Goal: Task Accomplishment & Management: Use online tool/utility

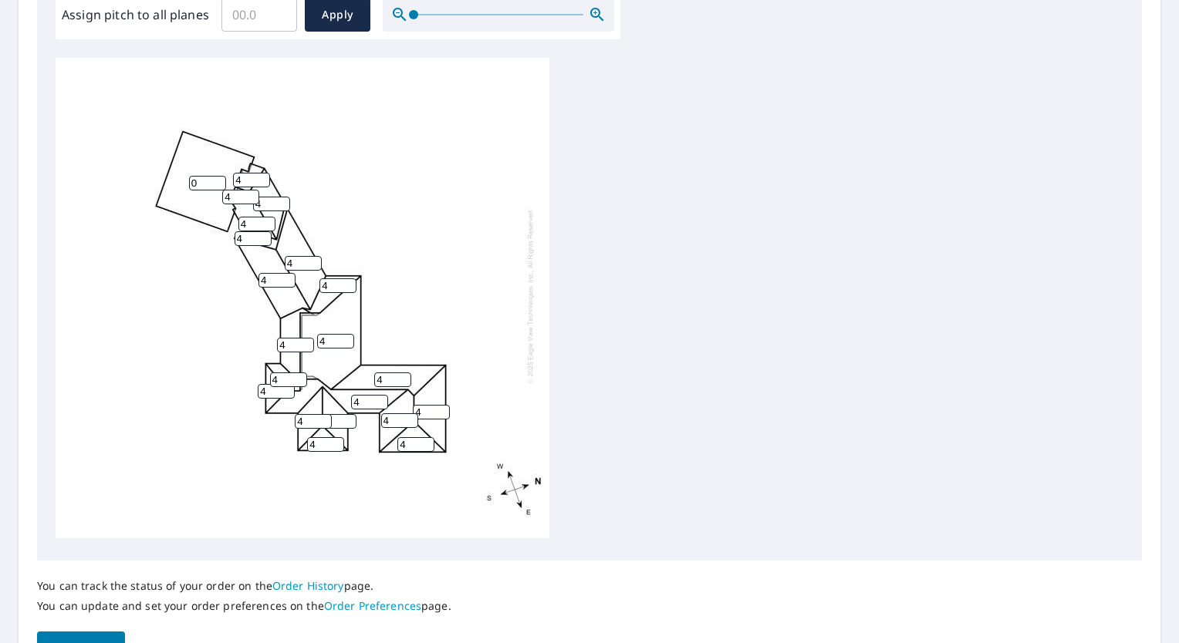
scroll to position [577, 0]
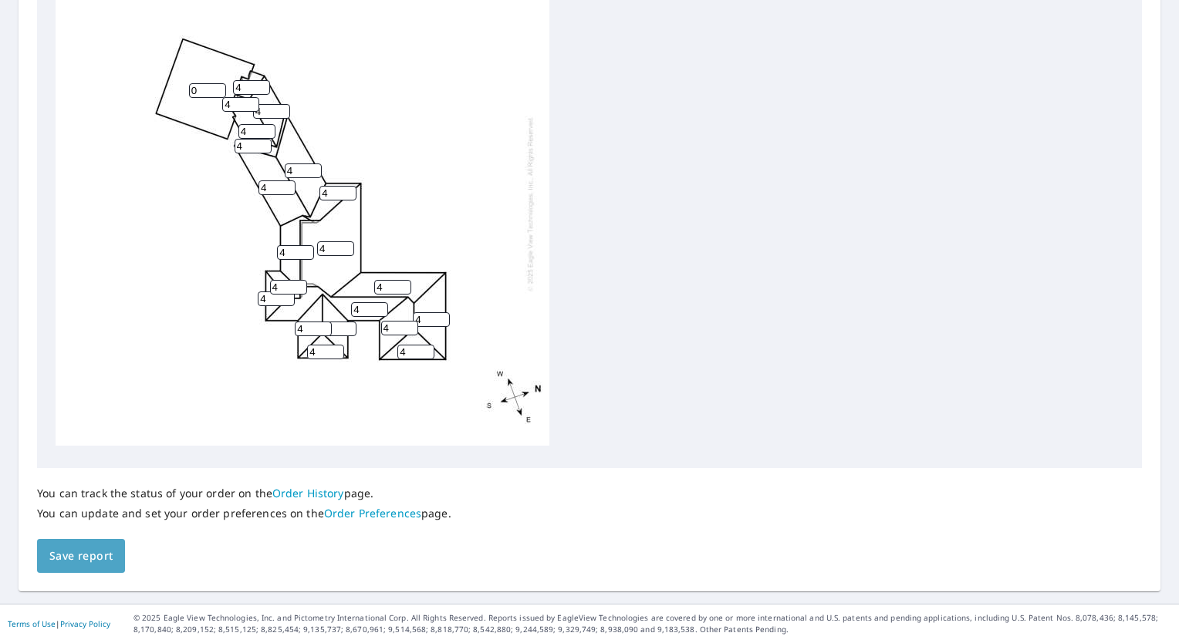
click at [89, 561] on span "Save report" at bounding box center [80, 556] width 63 height 19
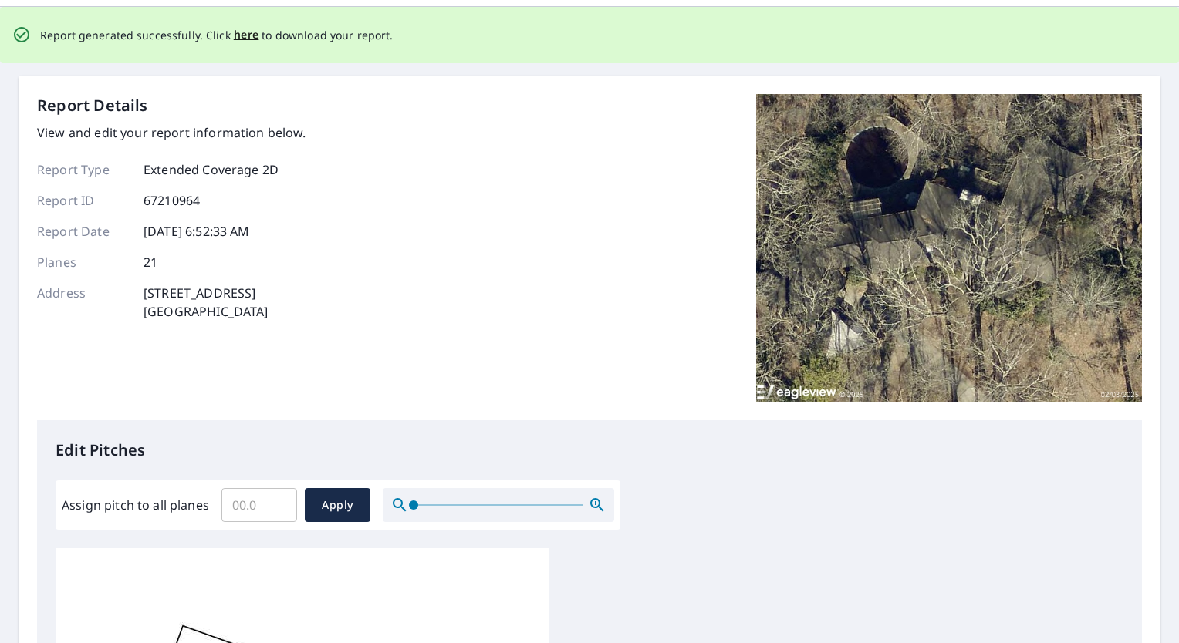
scroll to position [0, 0]
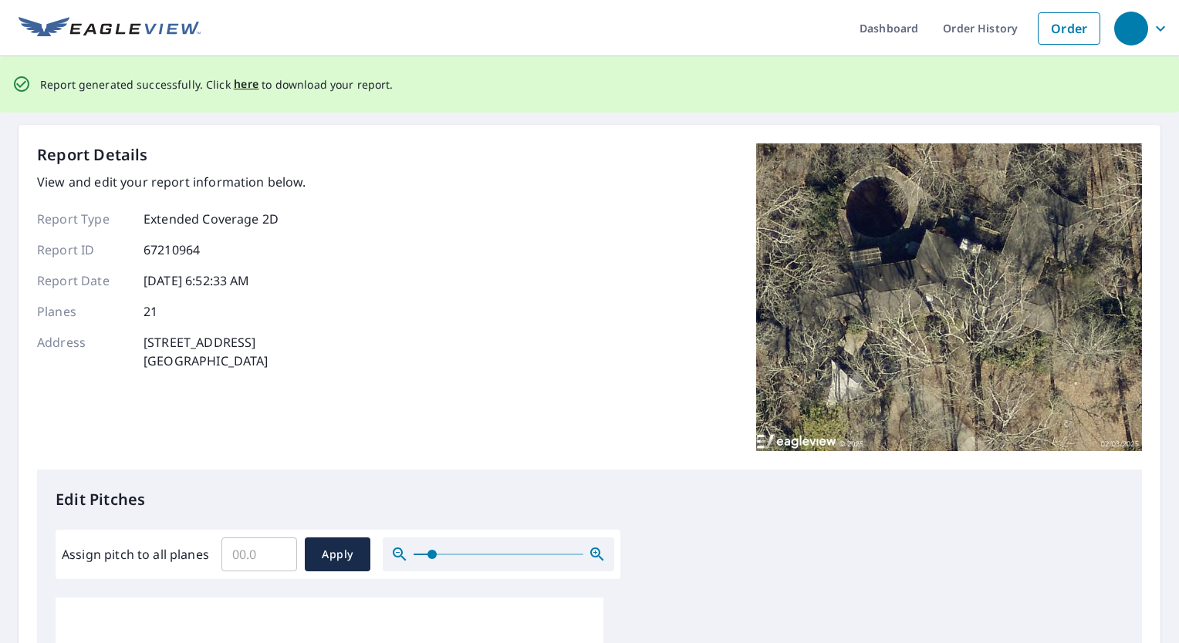
drag, startPoint x: 417, startPoint y: 559, endPoint x: 431, endPoint y: 559, distance: 13.9
click at [431, 559] on span at bounding box center [431, 554] width 9 height 9
drag, startPoint x: 431, startPoint y: 554, endPoint x: 403, endPoint y: 566, distance: 30.4
click at [409, 559] on span at bounding box center [413, 554] width 9 height 9
click at [282, 552] on input "0.1" at bounding box center [259, 554] width 76 height 43
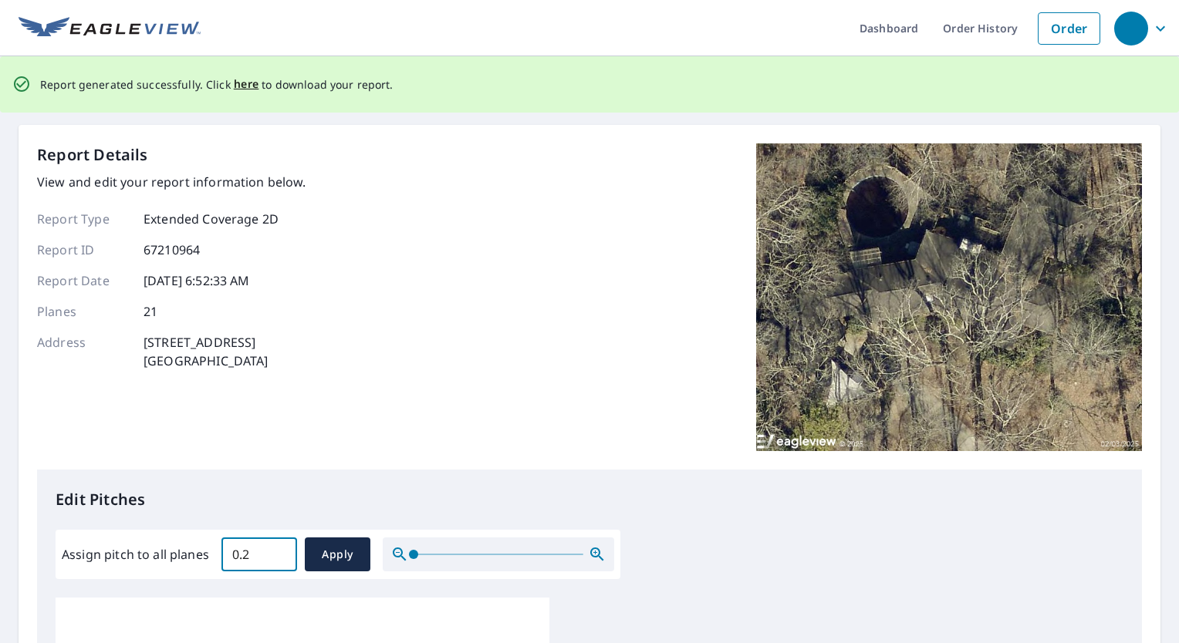
click at [281, 552] on input "0.2" at bounding box center [259, 554] width 76 height 43
click at [281, 552] on input "0.3" at bounding box center [259, 554] width 76 height 43
click at [281, 552] on input "0.4" at bounding box center [259, 554] width 76 height 43
click at [281, 552] on input "0.5" at bounding box center [259, 554] width 76 height 43
click at [281, 552] on input "2.5" at bounding box center [259, 554] width 76 height 43
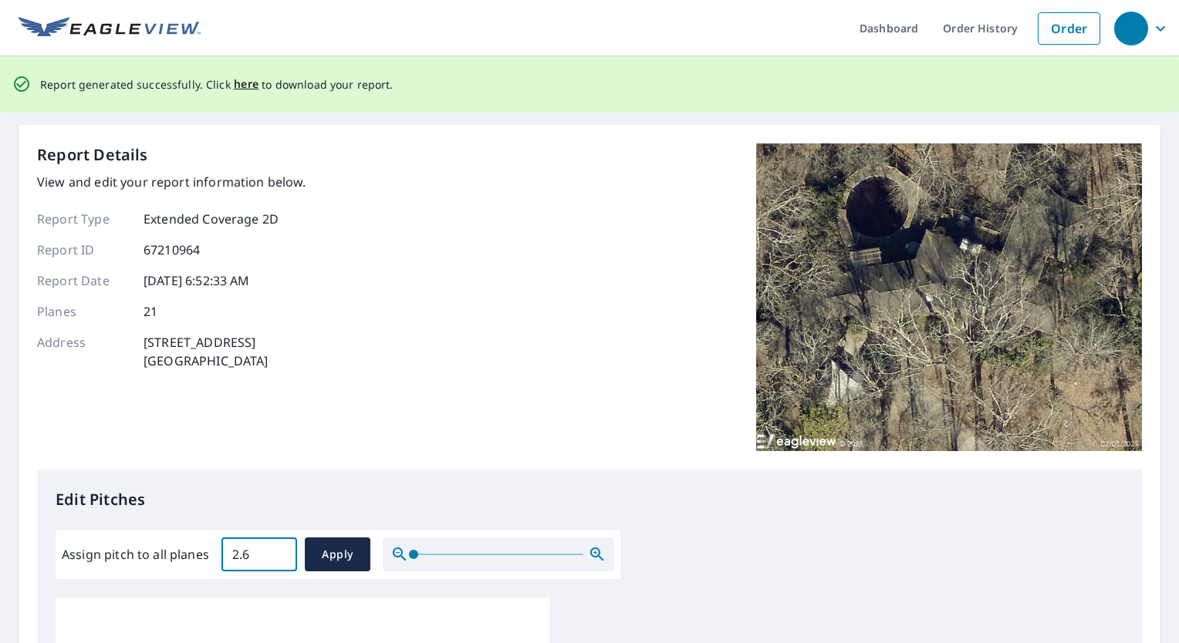
click at [281, 552] on input "2.6" at bounding box center [259, 554] width 76 height 43
click at [281, 552] on input "2.7" at bounding box center [259, 554] width 76 height 43
click at [281, 552] on input "2.8" at bounding box center [259, 554] width 76 height 43
click at [281, 552] on input "2.9" at bounding box center [259, 554] width 76 height 43
click at [281, 552] on input "3" at bounding box center [259, 554] width 76 height 43
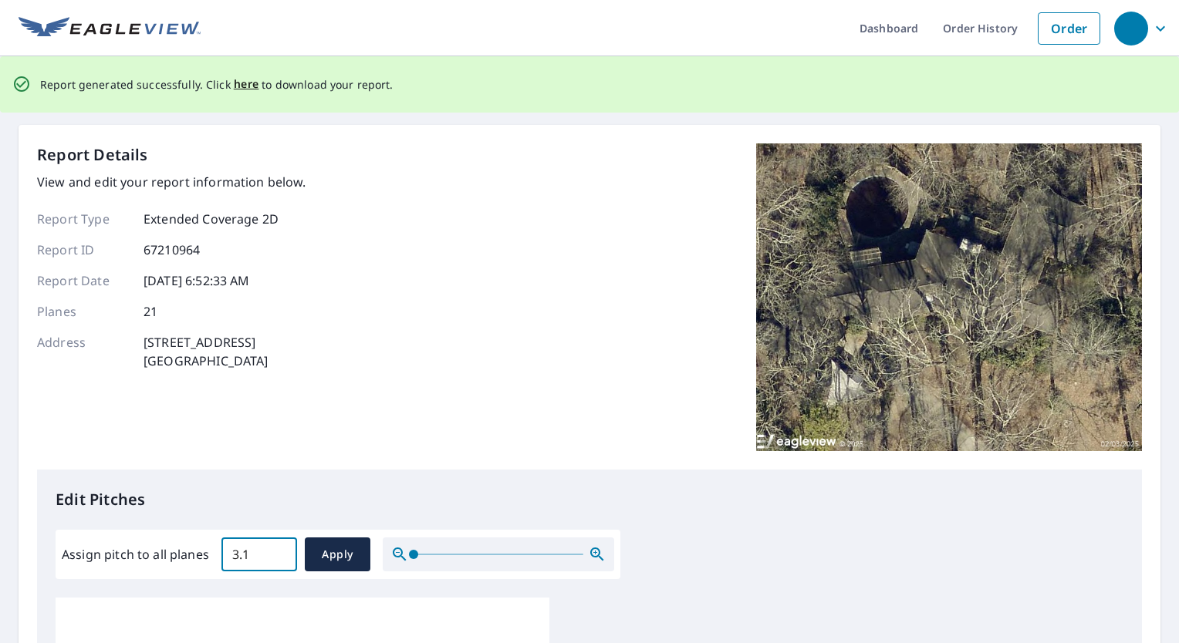
click at [281, 552] on input "3.1" at bounding box center [259, 554] width 76 height 43
click at [281, 552] on input "3.2" at bounding box center [259, 554] width 76 height 43
click at [281, 552] on input "3.3" at bounding box center [259, 554] width 76 height 43
click at [281, 552] on input "3.4" at bounding box center [259, 554] width 76 height 43
click at [281, 552] on input "3.5" at bounding box center [259, 554] width 76 height 43
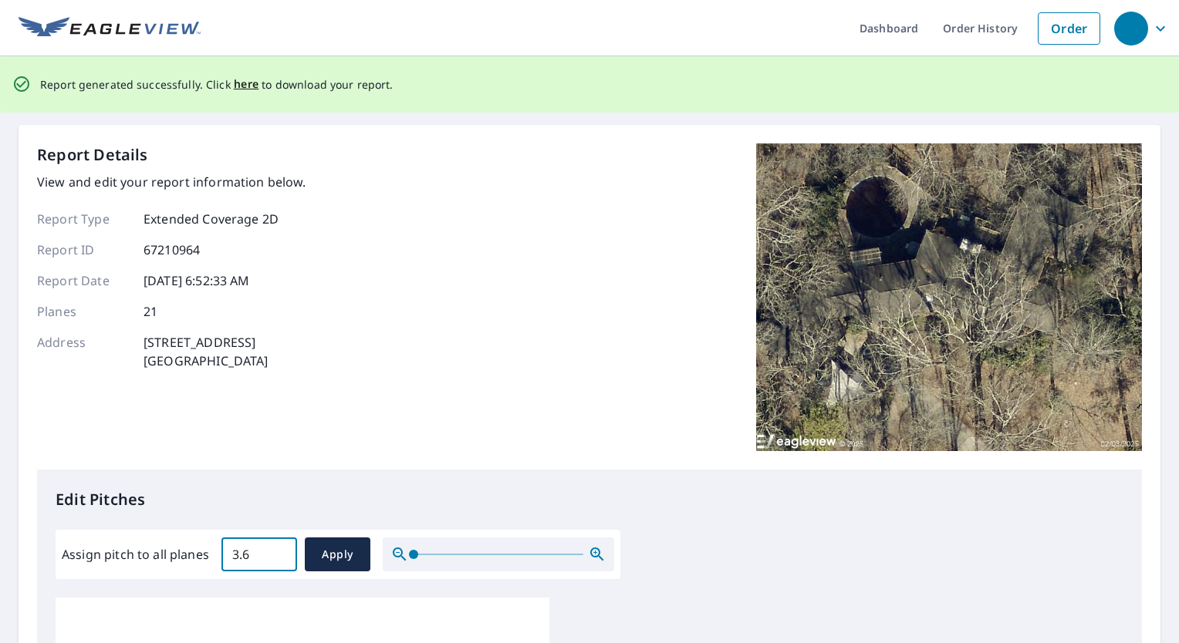
click at [280, 552] on input "3.6" at bounding box center [259, 554] width 76 height 43
click at [280, 552] on input "3.7" at bounding box center [259, 554] width 76 height 43
click at [280, 551] on input "3.8" at bounding box center [259, 554] width 76 height 43
click at [280, 550] on input "3.9" at bounding box center [259, 554] width 76 height 43
type input "4"
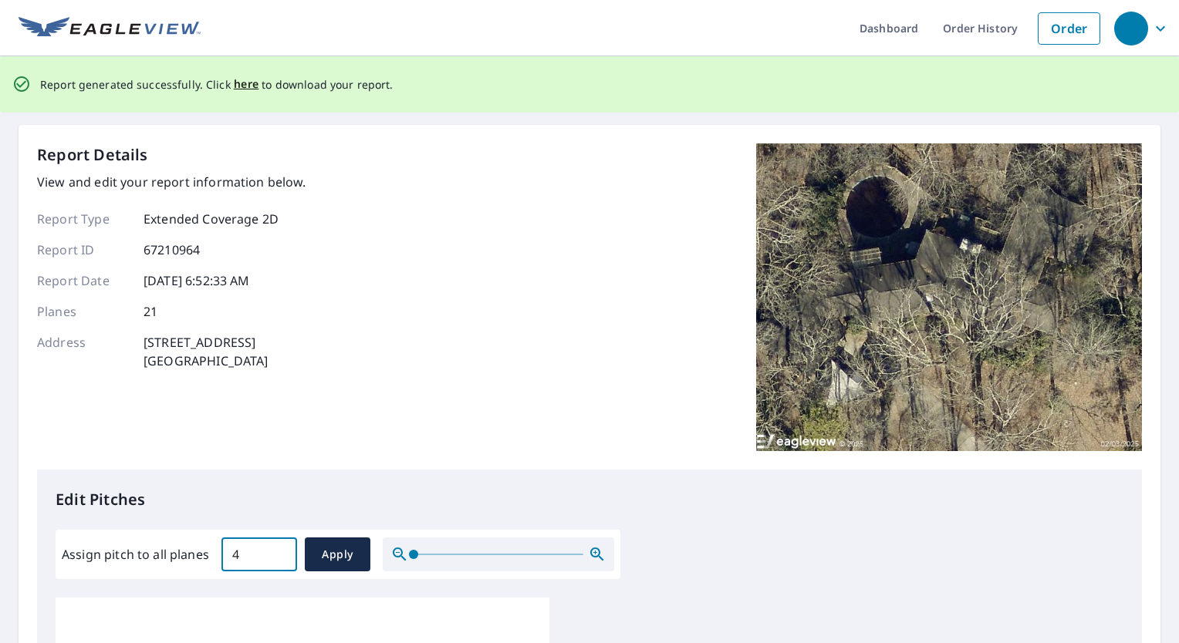
click at [280, 548] on input "4" at bounding box center [259, 554] width 76 height 43
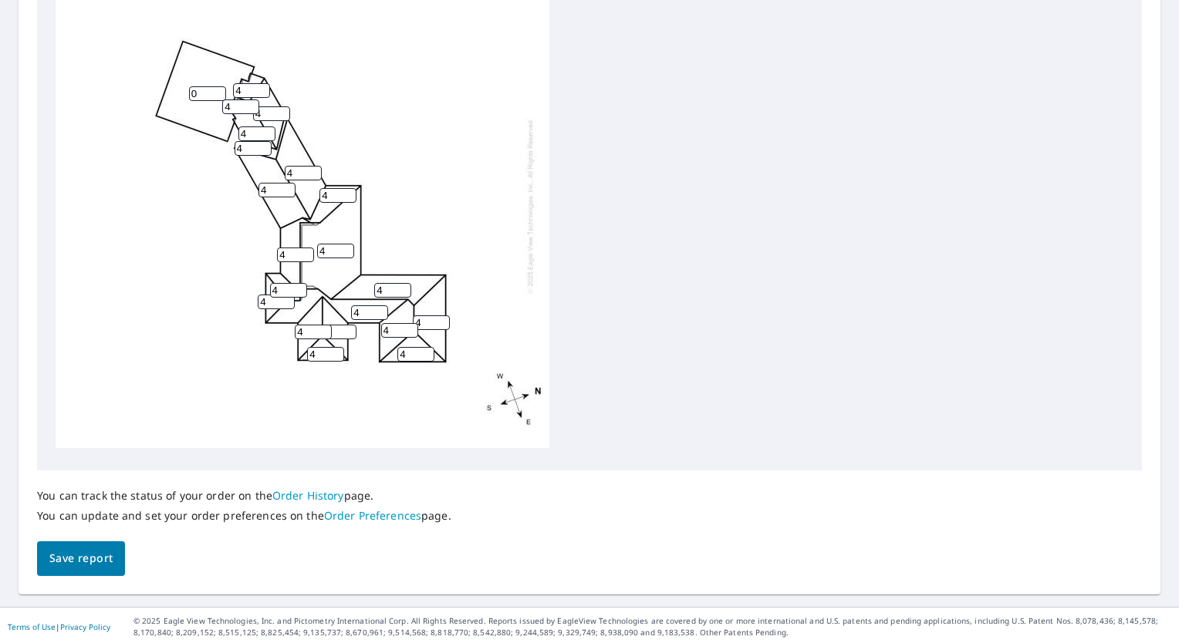
scroll to position [633, 0]
click at [100, 563] on span "Save report" at bounding box center [80, 556] width 63 height 19
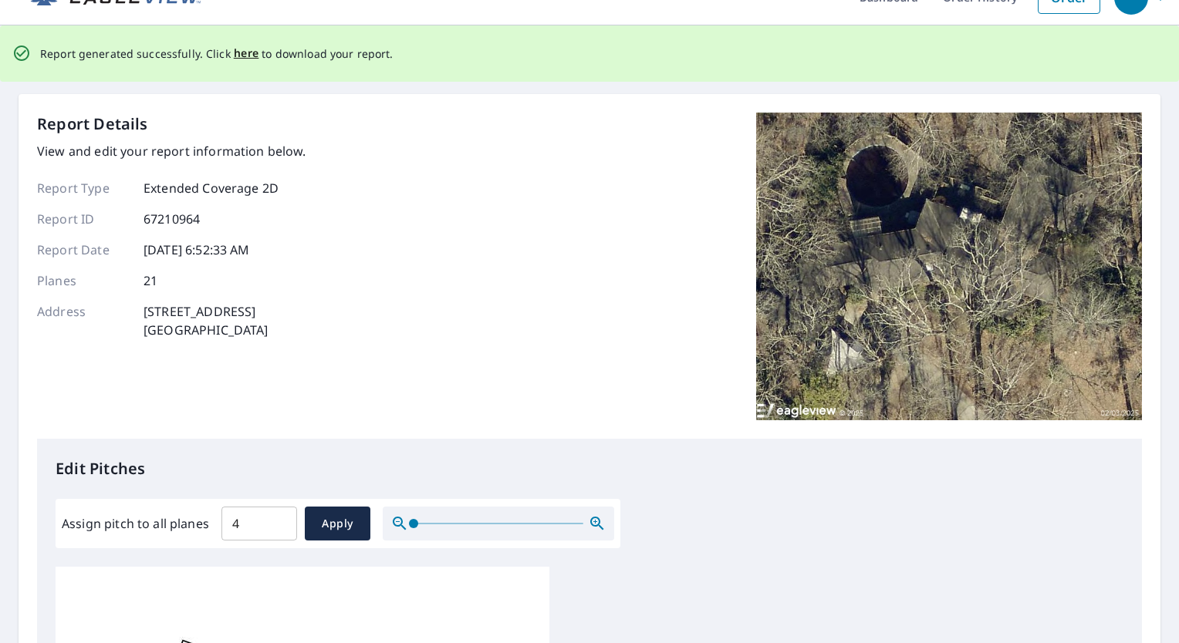
scroll to position [0, 0]
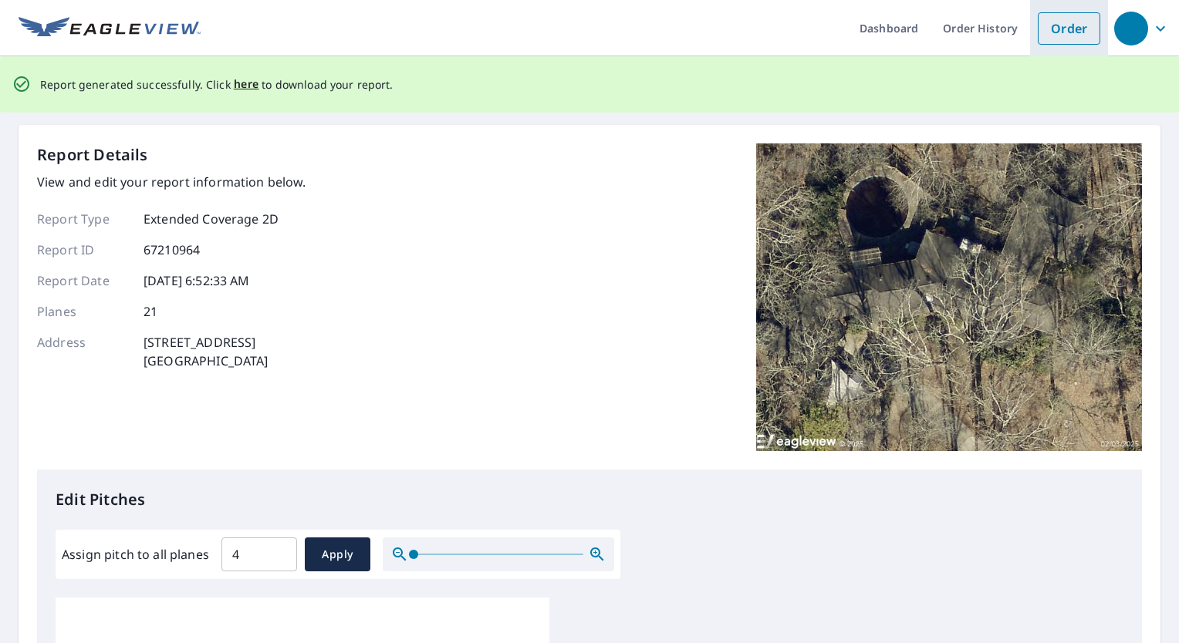
click at [1070, 24] on link "Order" at bounding box center [1069, 28] width 62 height 32
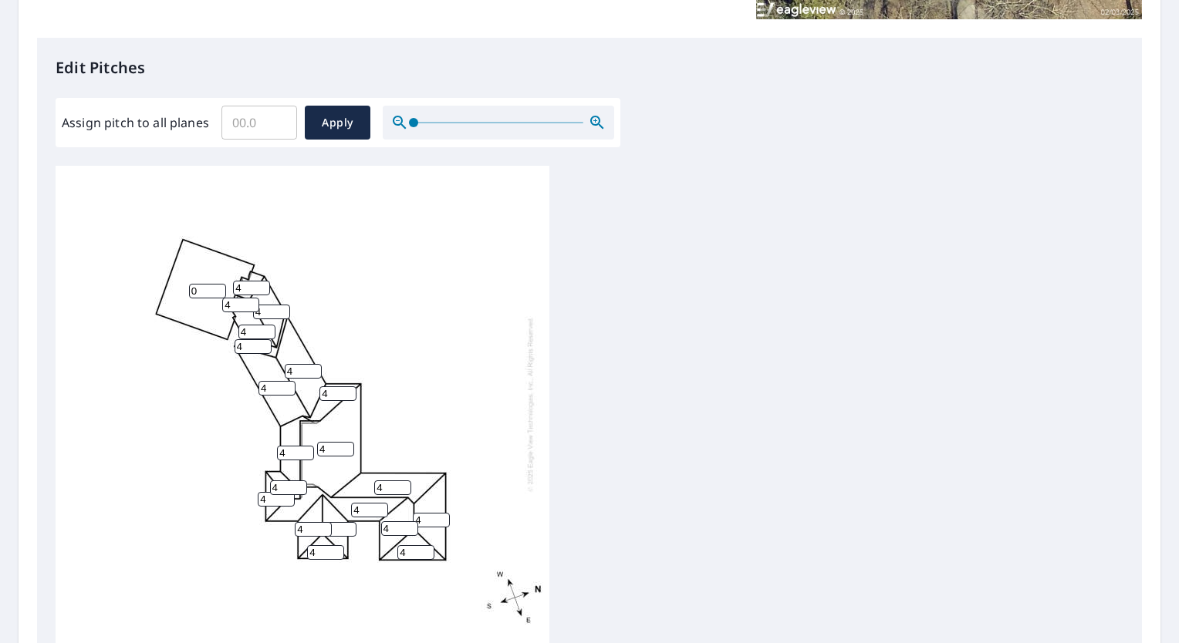
scroll to position [577, 0]
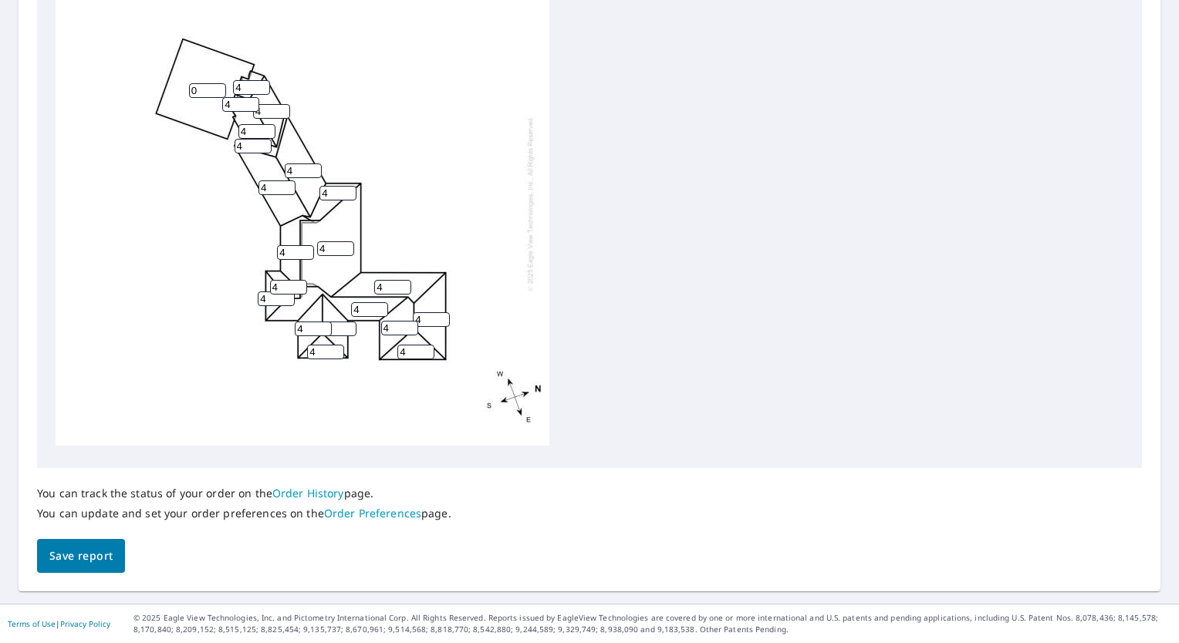
click at [380, 513] on link "Order Preferences" at bounding box center [372, 513] width 97 height 15
